Goal: Check status: Check status

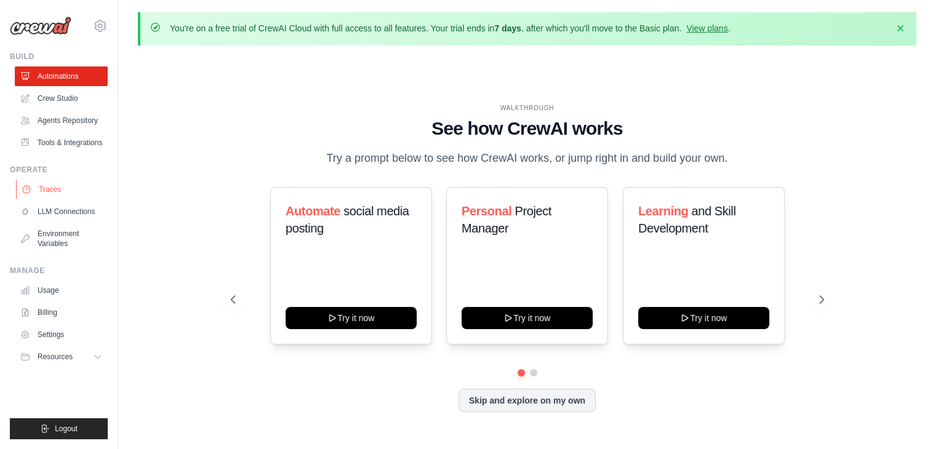
click at [52, 191] on link "Traces" at bounding box center [62, 190] width 93 height 20
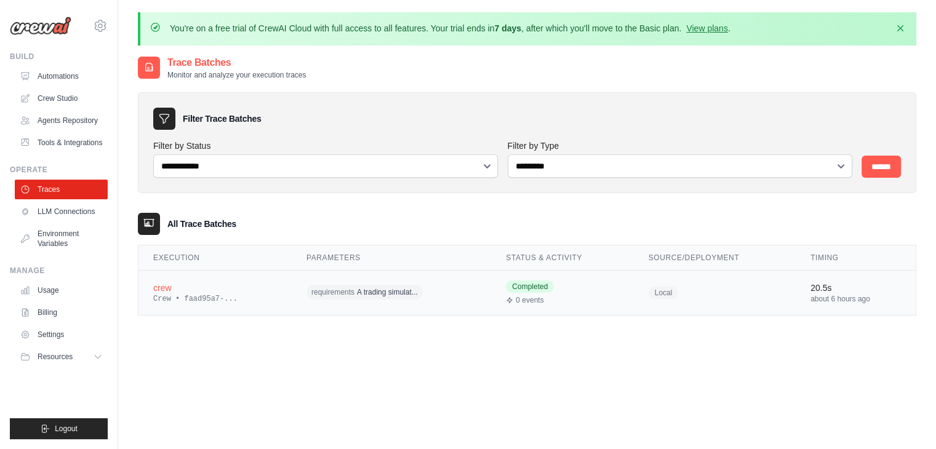
click at [169, 292] on div "crew" at bounding box center [215, 288] width 124 height 12
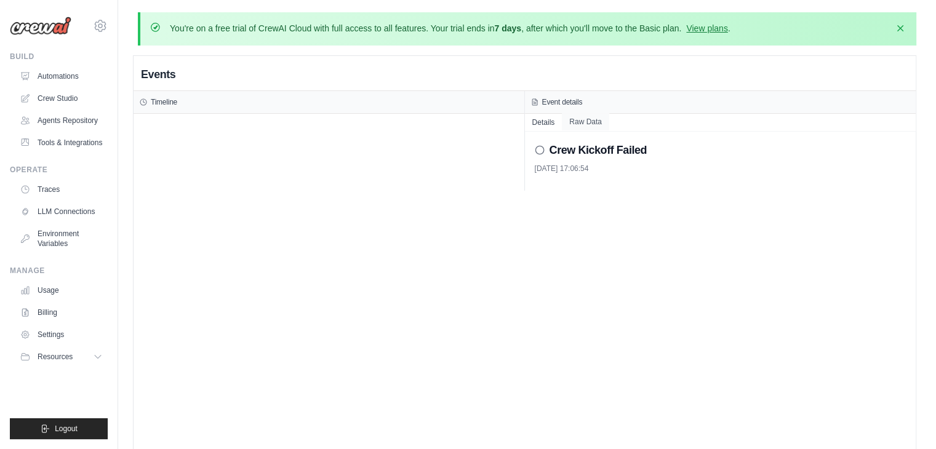
click at [581, 122] on button "Raw Data" at bounding box center [585, 121] width 47 height 17
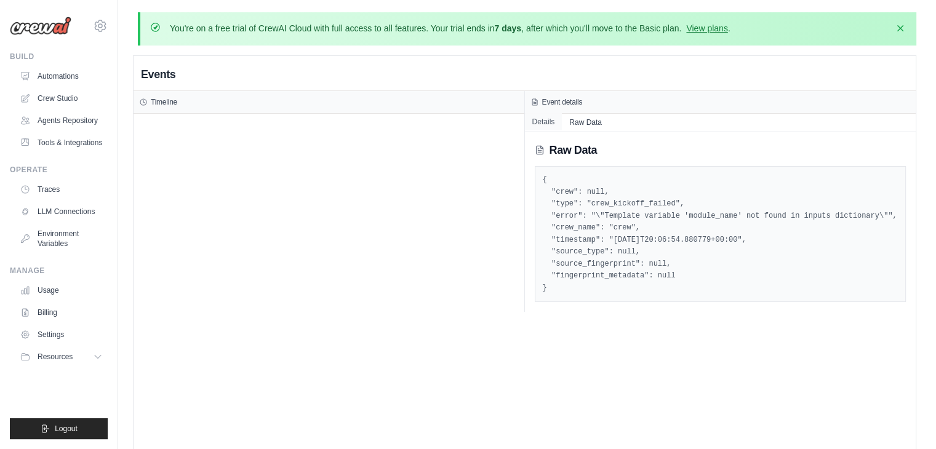
click at [546, 122] on button "Details" at bounding box center [544, 121] width 38 height 17
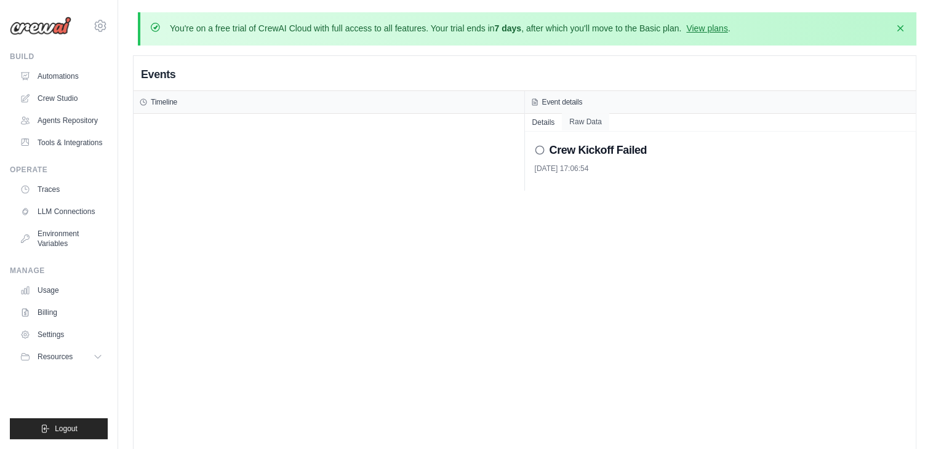
click at [603, 121] on button "Raw Data" at bounding box center [585, 121] width 47 height 17
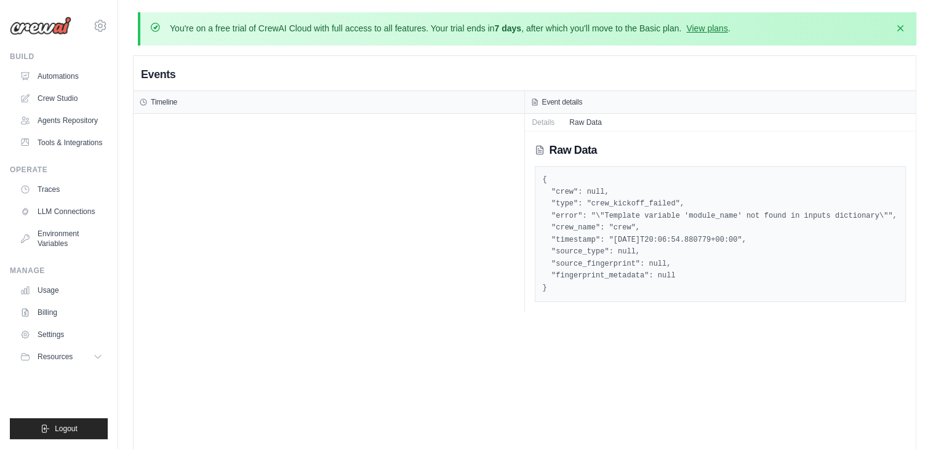
drag, startPoint x: 555, startPoint y: 288, endPoint x: 533, endPoint y: 181, distance: 109.2
click at [533, 181] on div "Raw Data { "crew": null, "type": "crew_kickoff_failed", "error": "\"Template va…" at bounding box center [720, 222] width 391 height 180
copy pre "{ "crew": null, "type": "crew_kickoff_failed", "error": "\"Template variable 'm…"
